Goal: Information Seeking & Learning: Learn about a topic

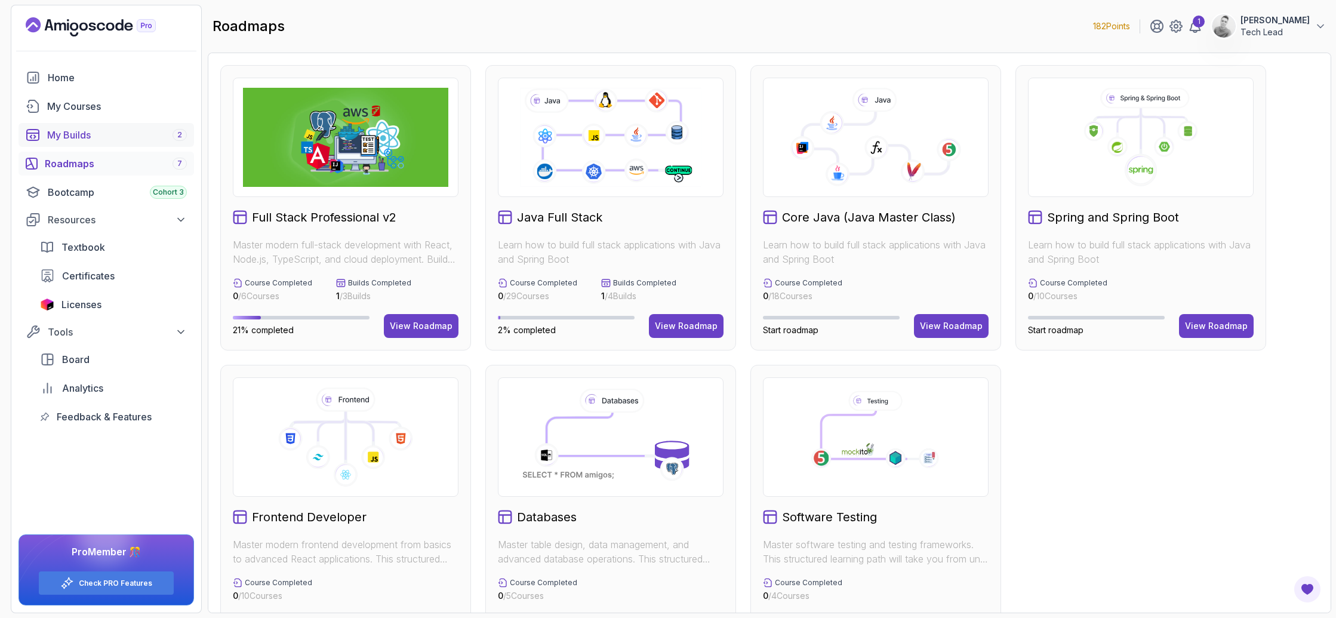
click at [66, 138] on div "My Builds 2" at bounding box center [117, 135] width 140 height 14
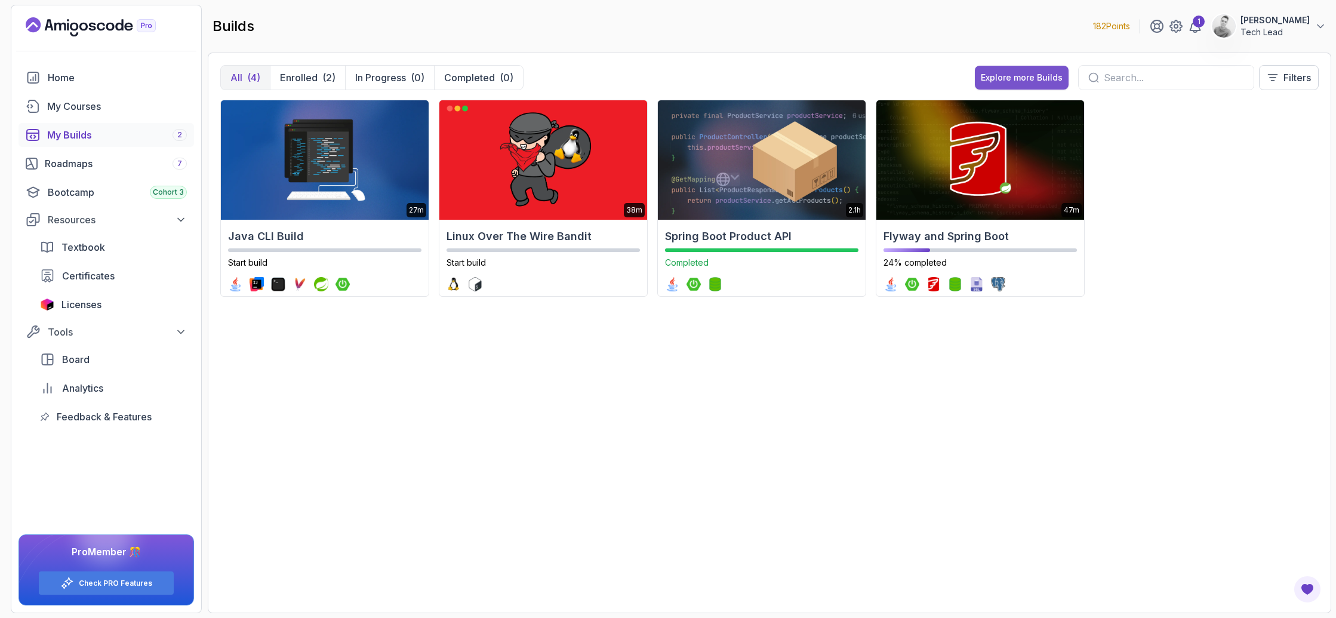
click at [1000, 82] on div "Explore more Builds" at bounding box center [1022, 78] width 82 height 12
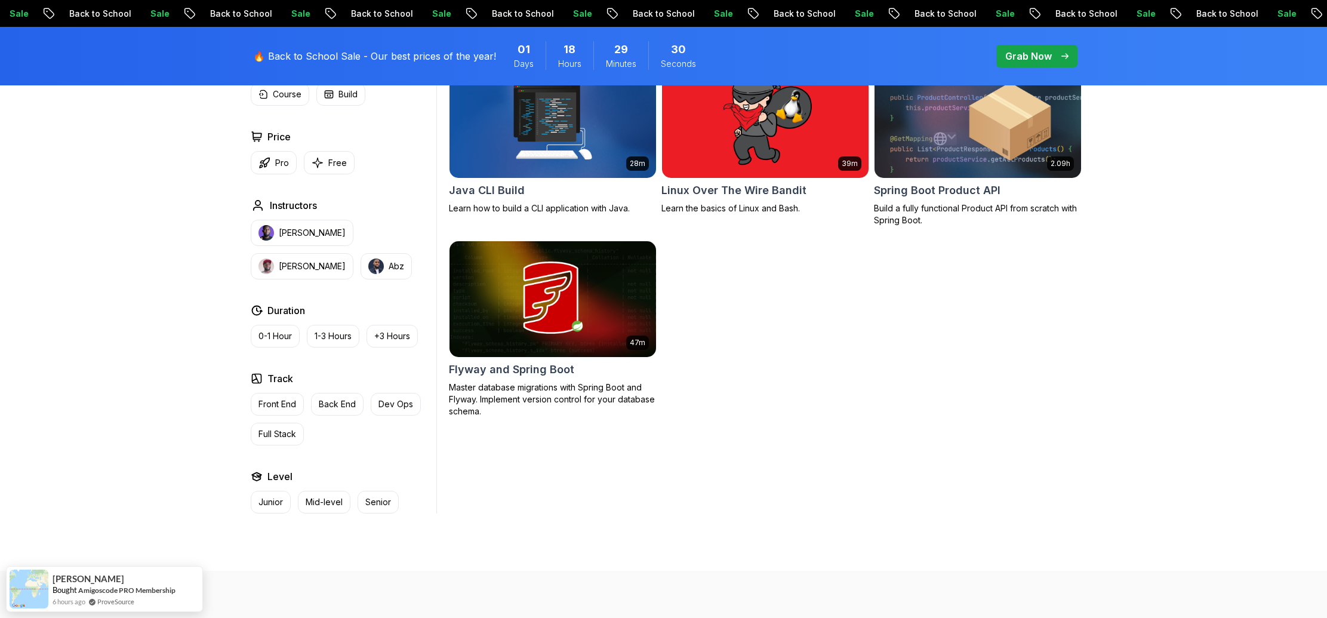
scroll to position [406, 0]
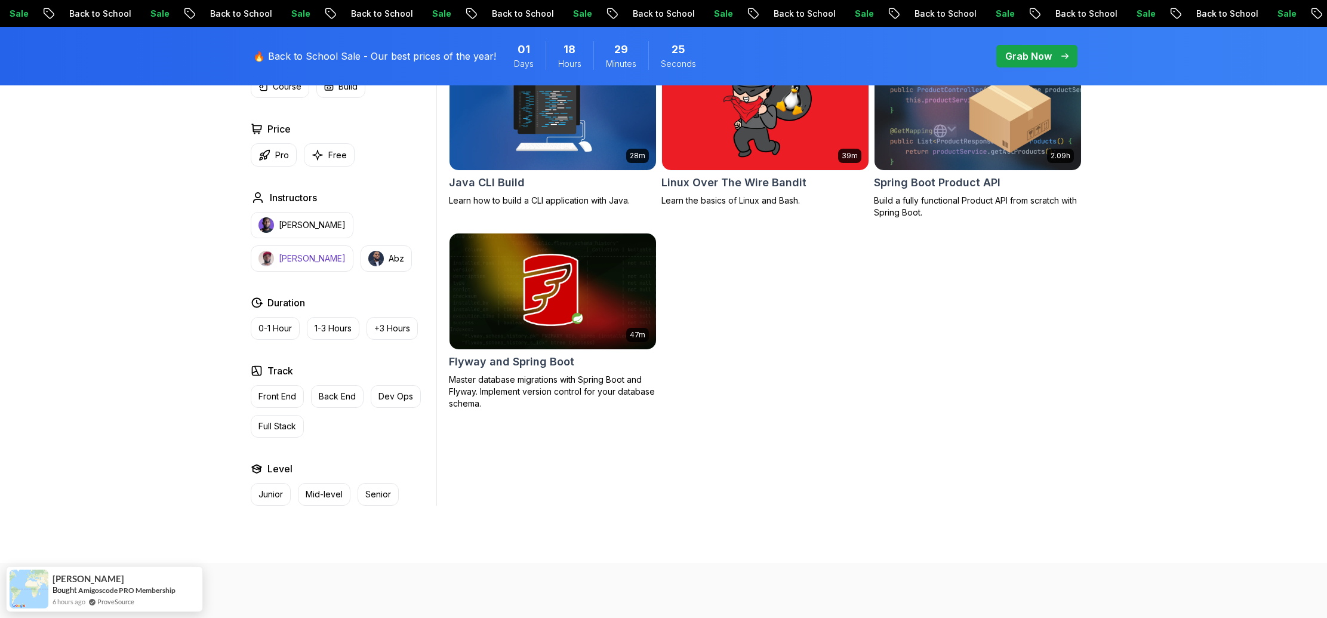
click at [346, 252] on p "[PERSON_NAME]" at bounding box center [312, 258] width 67 height 12
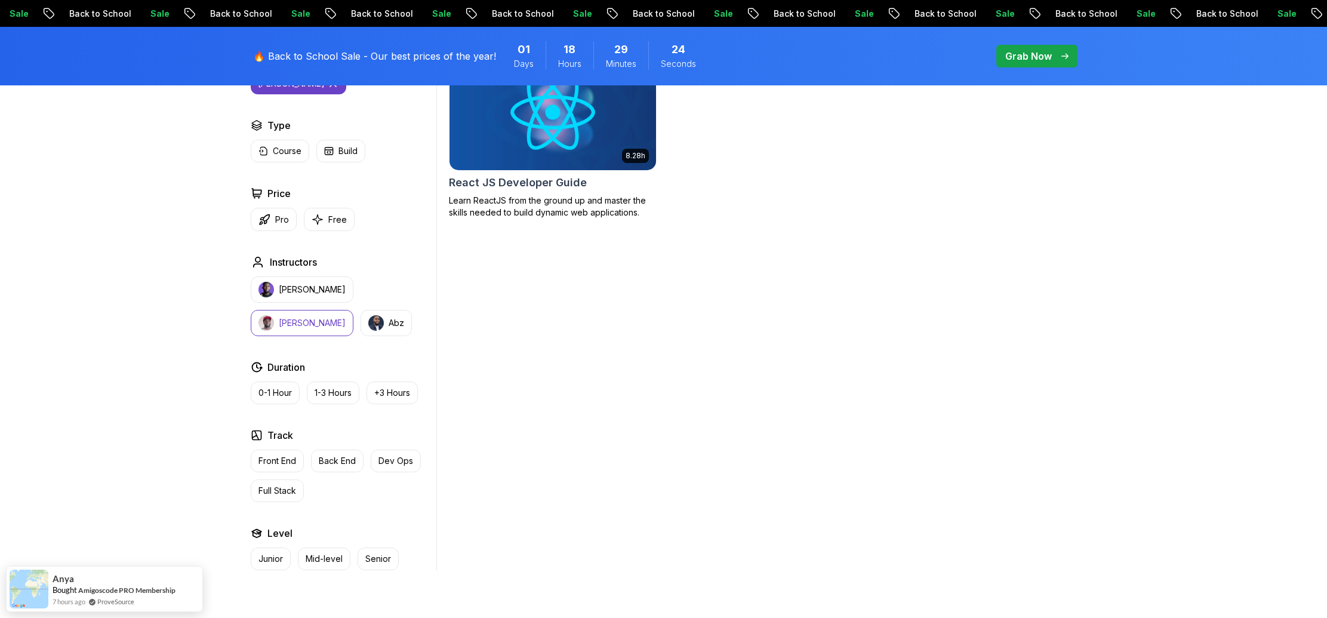
scroll to position [259, 0]
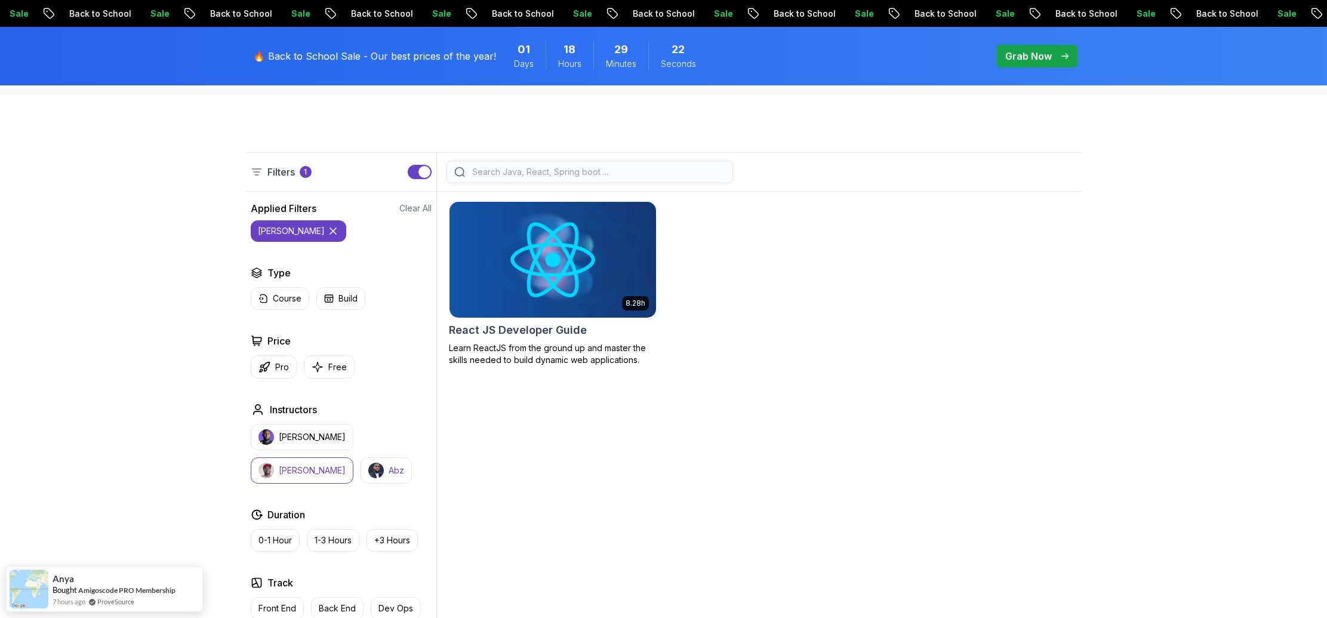
click at [389, 476] on p "Abz" at bounding box center [397, 470] width 16 height 12
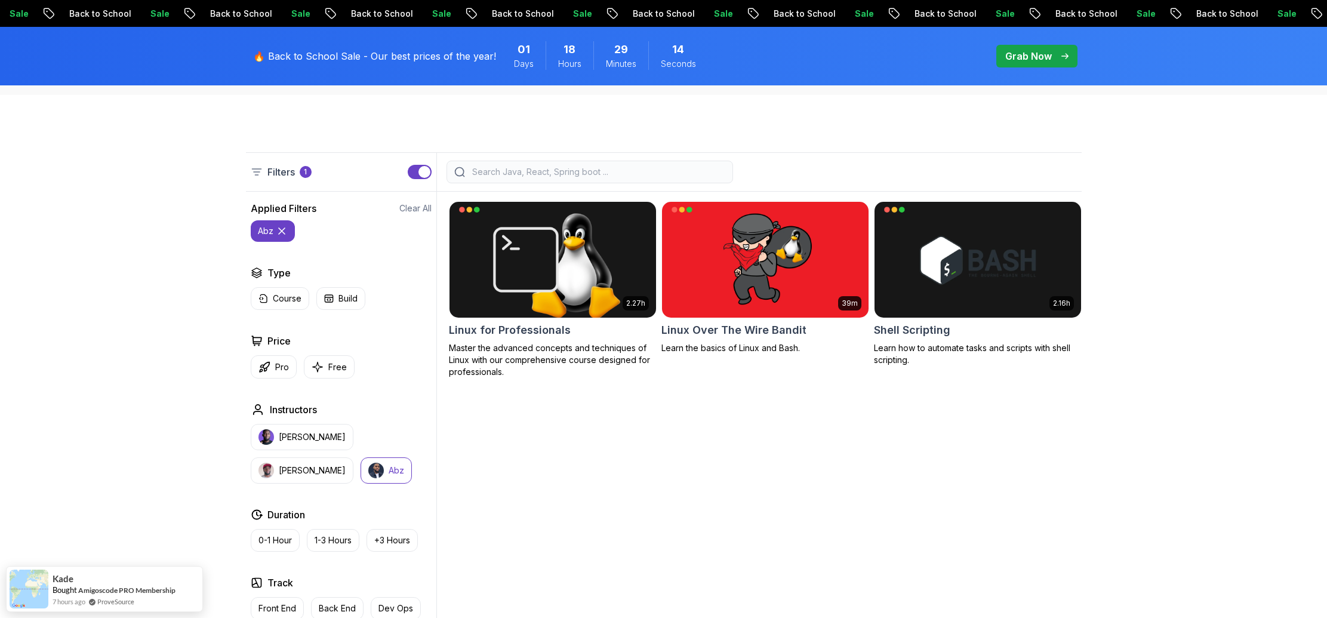
click at [278, 230] on icon at bounding box center [282, 231] width 12 height 12
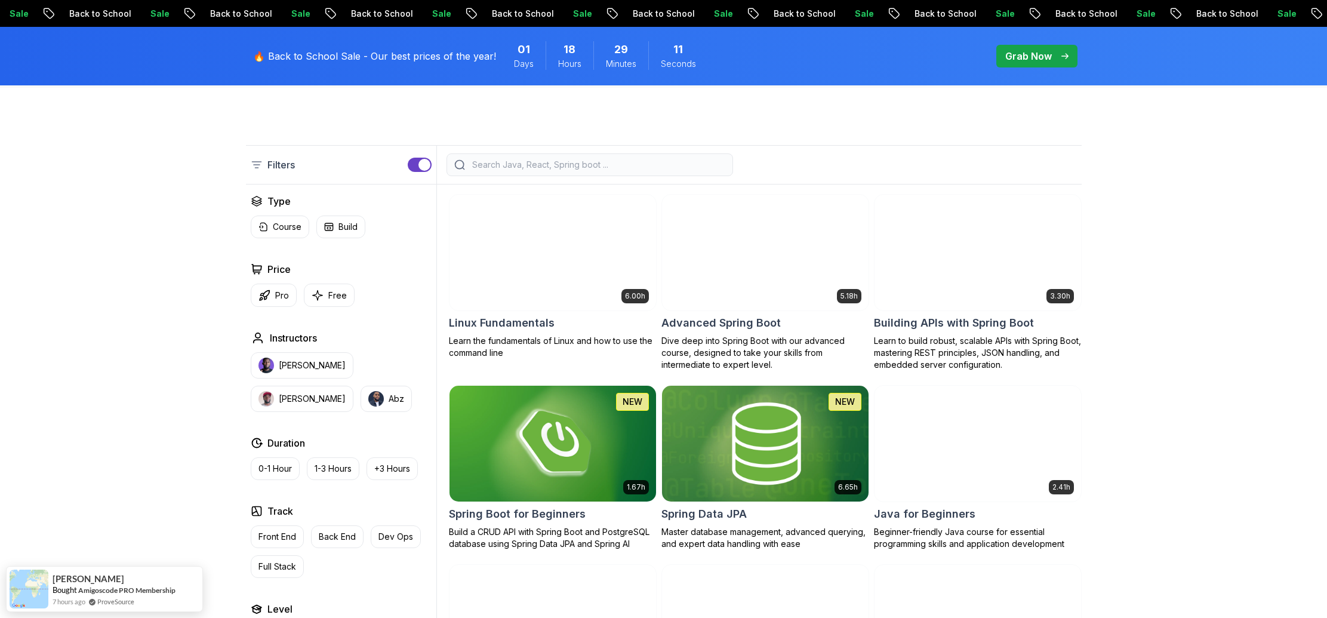
scroll to position [282, 0]
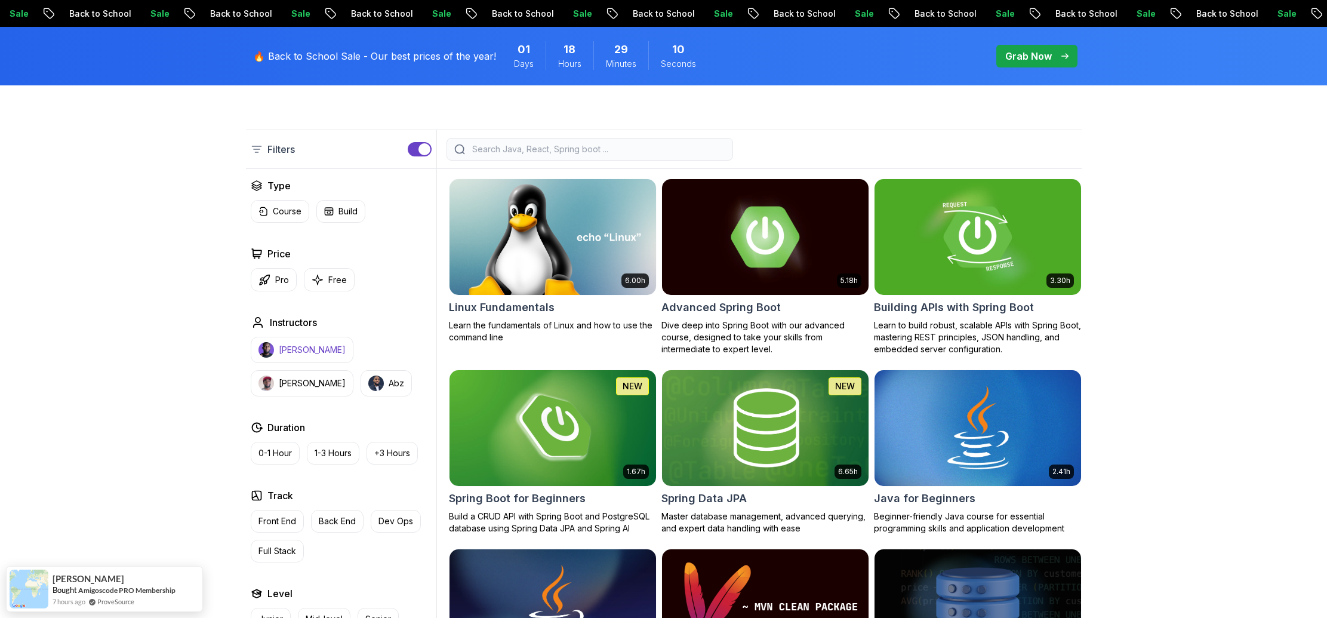
click at [316, 345] on p "[PERSON_NAME]" at bounding box center [312, 350] width 67 height 12
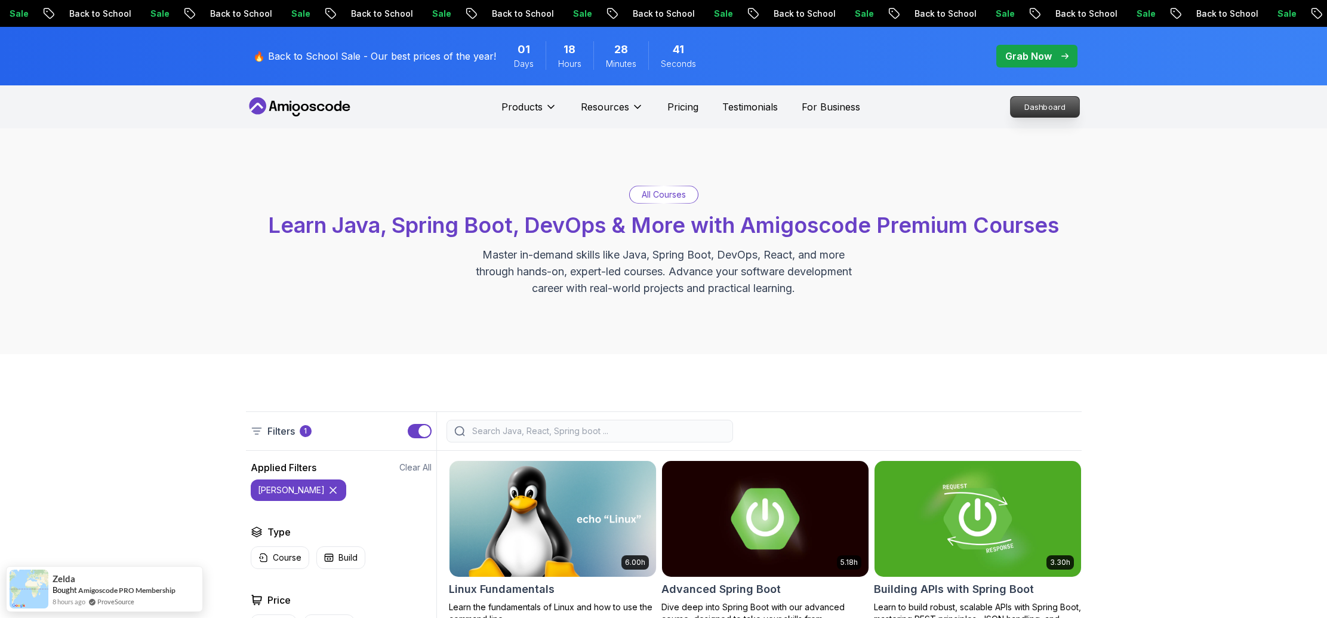
click at [1054, 104] on p "Dashboard" at bounding box center [1044, 107] width 69 height 20
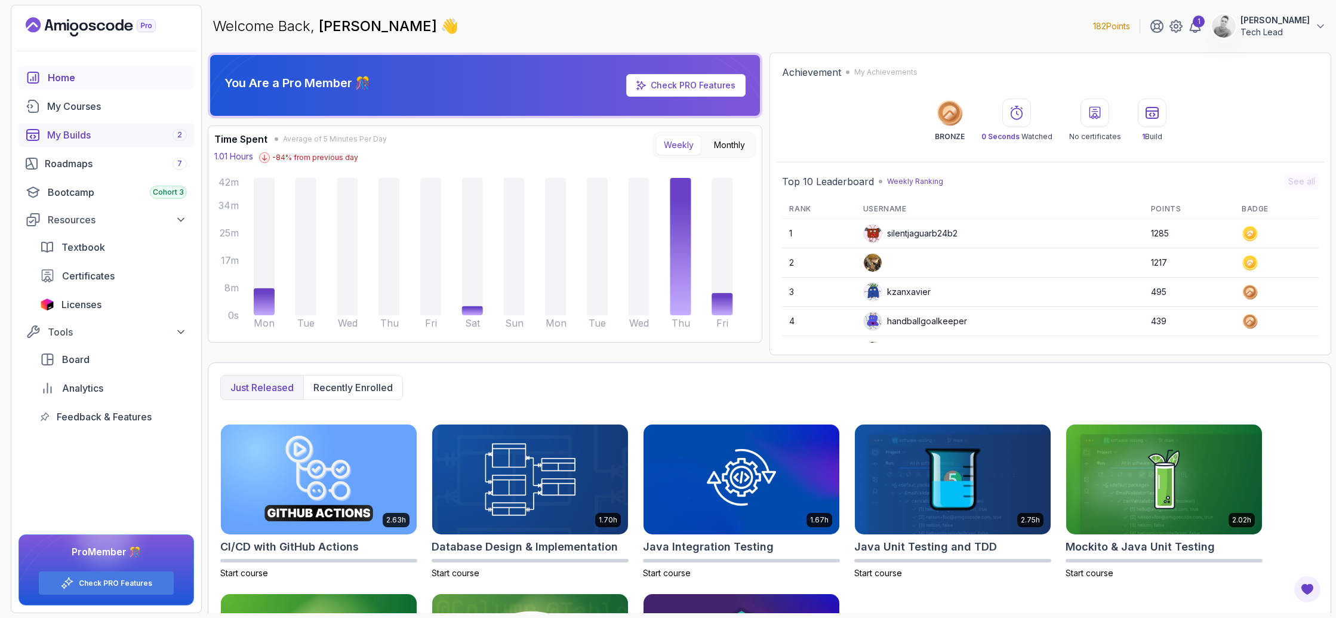
click at [73, 135] on div "My Builds 2" at bounding box center [117, 135] width 140 height 14
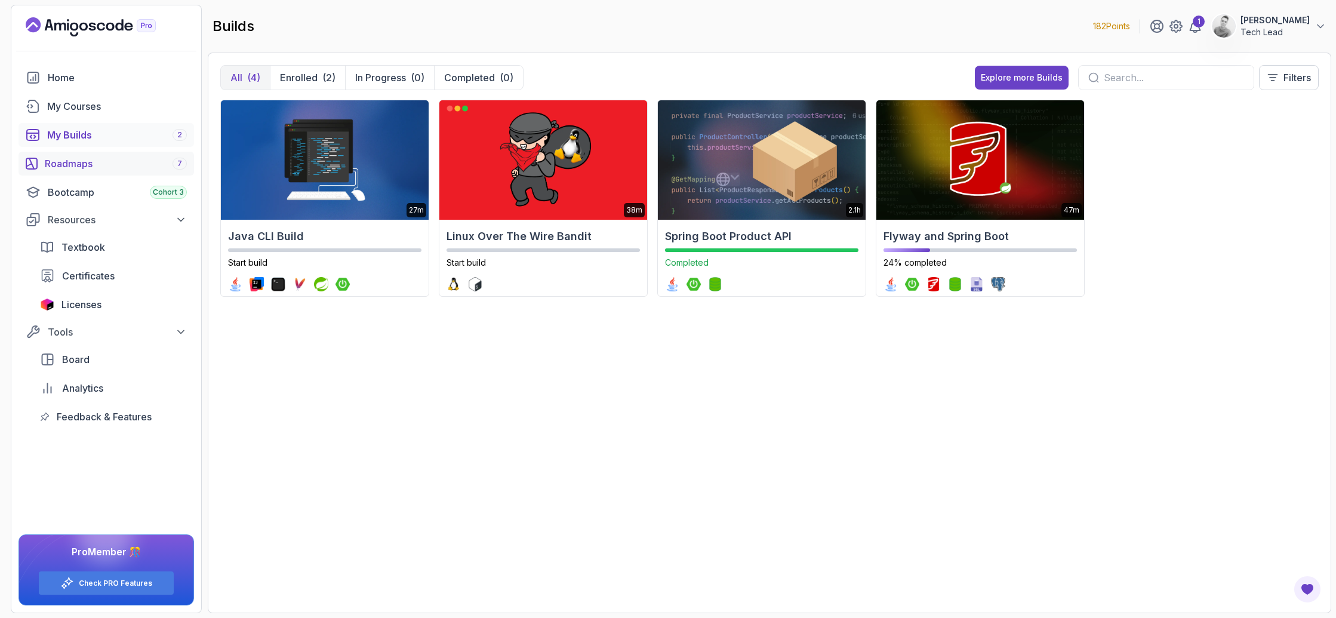
click at [73, 168] on div "Roadmaps 7" at bounding box center [116, 163] width 142 height 14
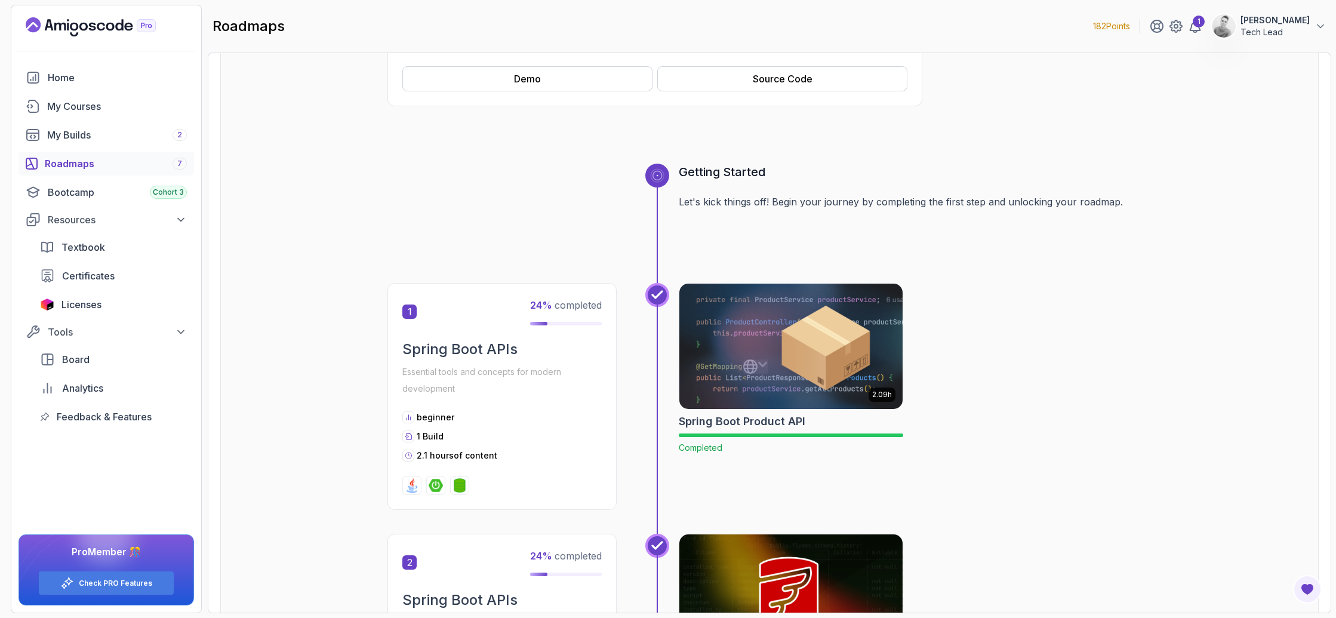
scroll to position [184, 0]
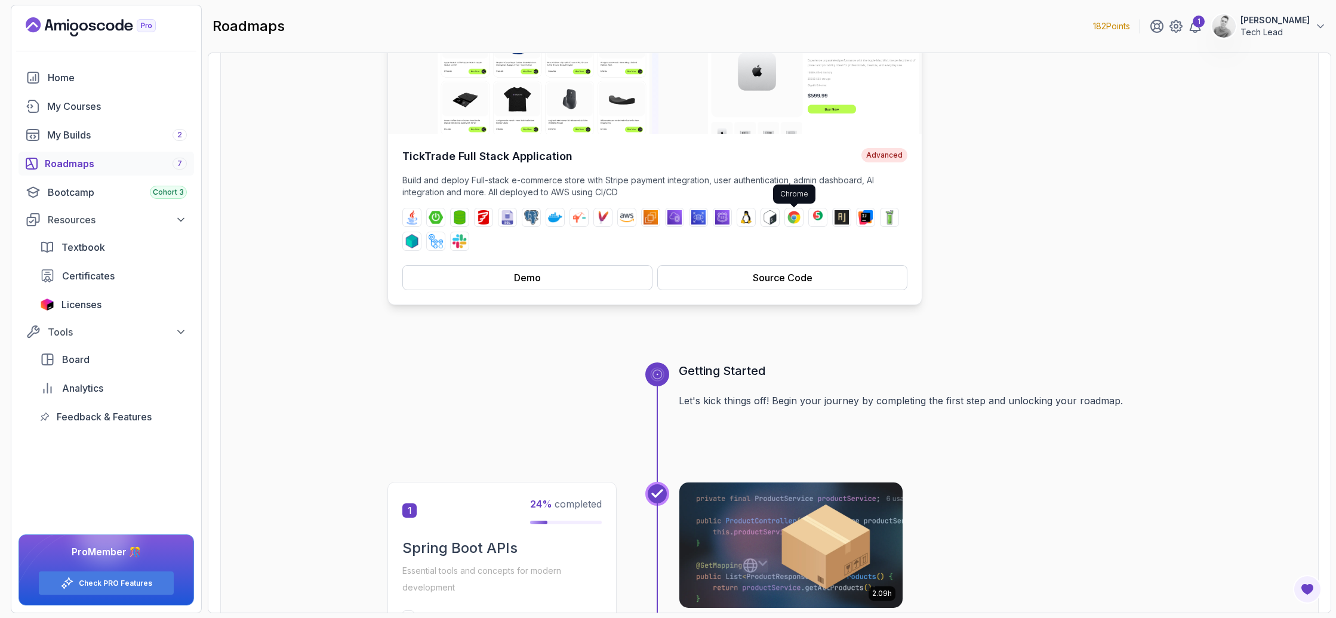
click at [790, 217] on img at bounding box center [794, 217] width 14 height 14
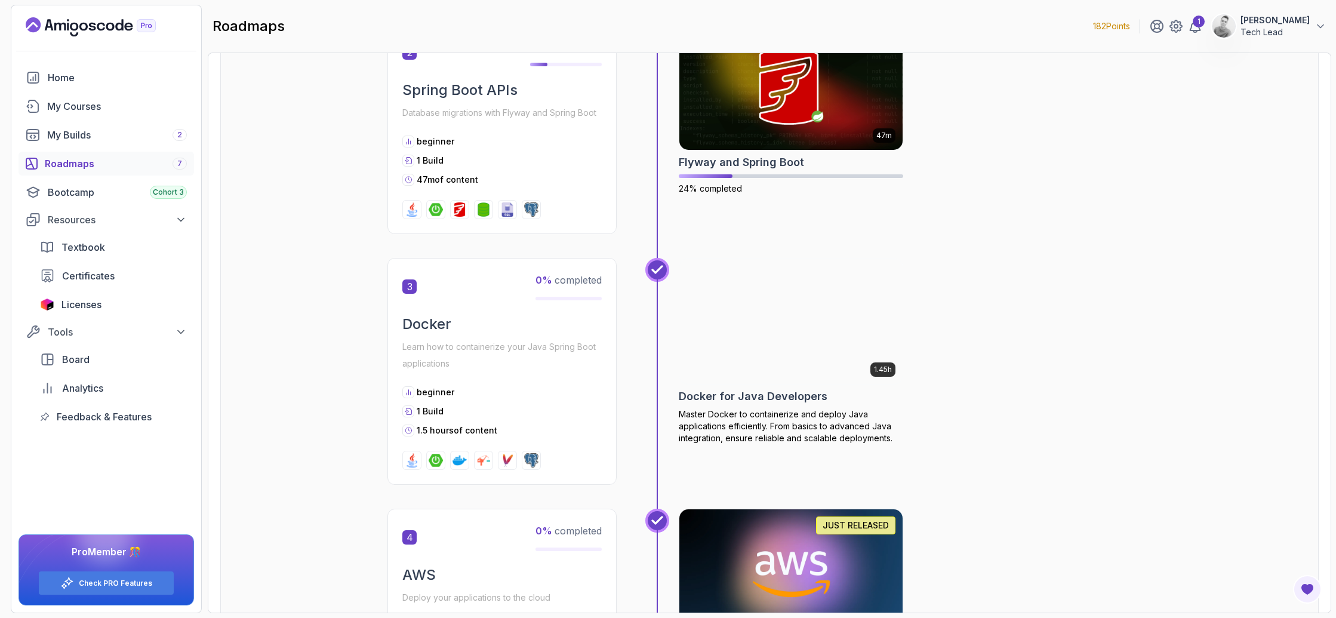
scroll to position [817, 0]
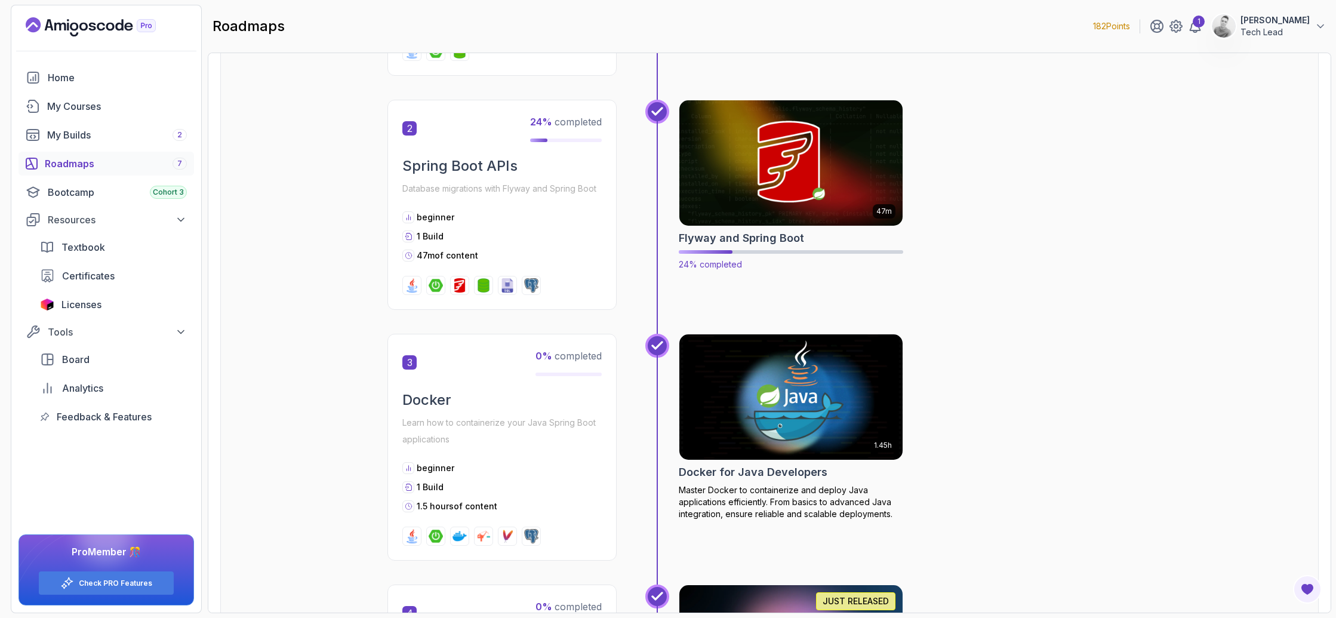
click at [752, 241] on h2 "Flyway and Spring Boot" at bounding box center [741, 238] width 125 height 17
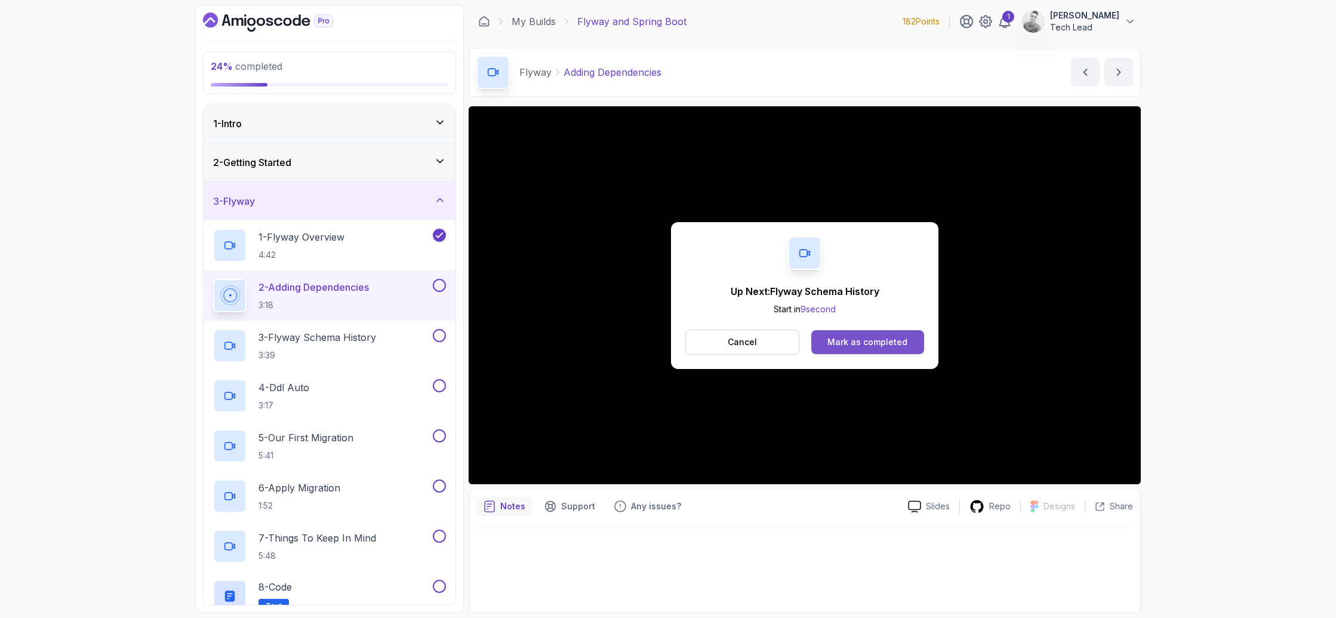
click at [868, 340] on div "Mark as completed" at bounding box center [867, 342] width 80 height 12
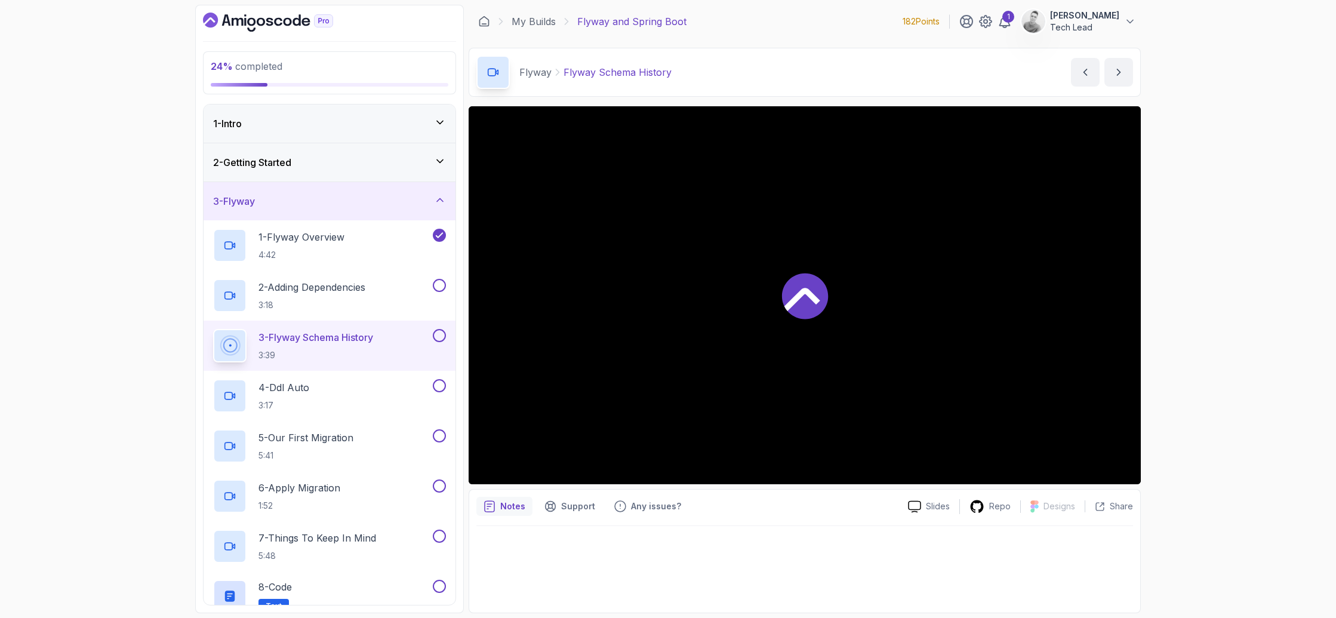
click at [868, 339] on div at bounding box center [804, 295] width 672 height 378
